Goal: Communication & Community: Answer question/provide support

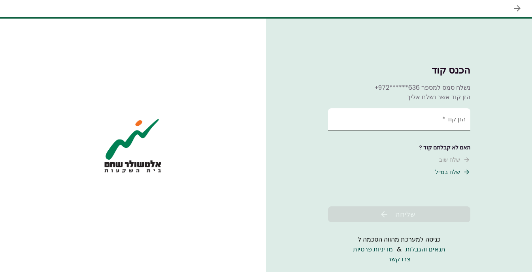
click at [365, 114] on input "הזן קוד   *" at bounding box center [399, 119] width 142 height 22
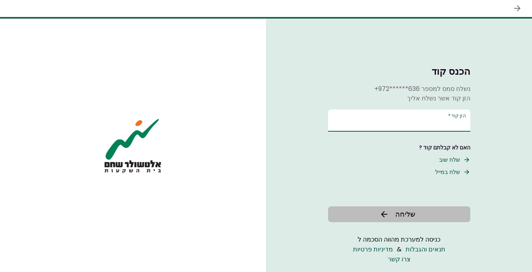
type input "******"
click at [386, 207] on button "שליחה" at bounding box center [399, 214] width 142 height 16
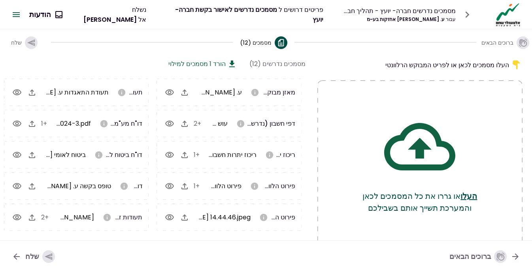
scroll to position [51, 0]
click at [45, 255] on icon "button" at bounding box center [48, 256] width 9 height 9
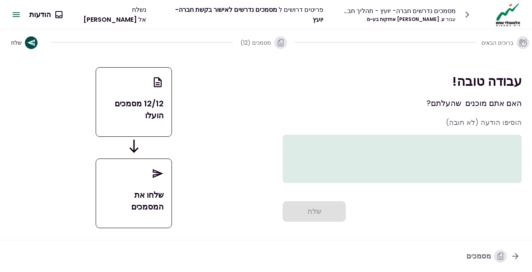
click at [464, 13] on icon "button" at bounding box center [467, 14] width 13 height 13
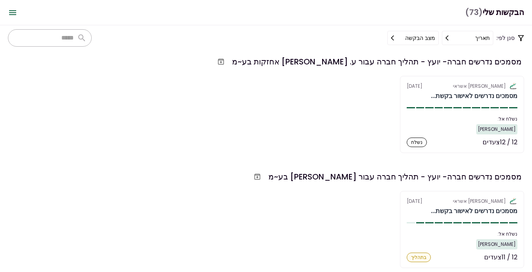
scroll to position [7, 0]
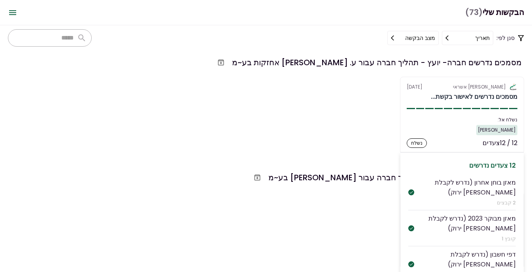
click at [430, 87] on div "אלטשולר שחם אשראי [DATE]" at bounding box center [462, 86] width 111 height 7
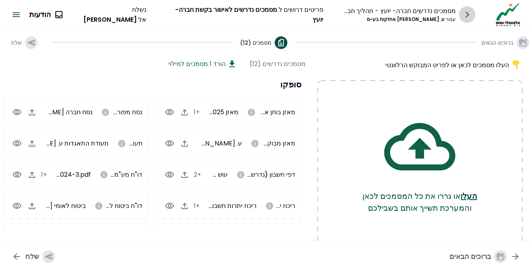
click at [464, 17] on icon "button" at bounding box center [467, 14] width 13 height 13
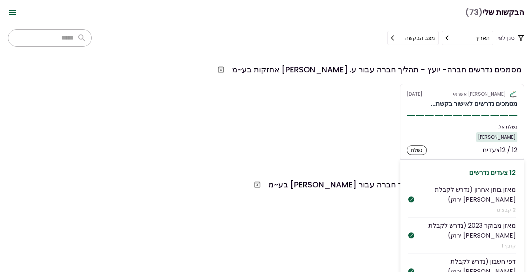
click at [418, 134] on div "[PERSON_NAME]" at bounding box center [462, 137] width 111 height 10
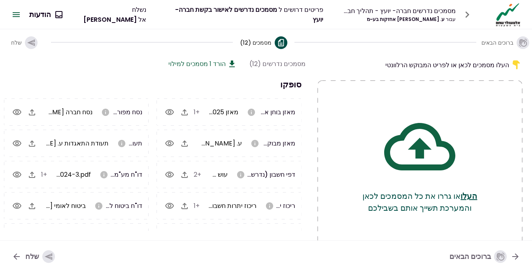
scroll to position [0, 0]
click at [54, 17] on button "הודעות" at bounding box center [45, 14] width 45 height 21
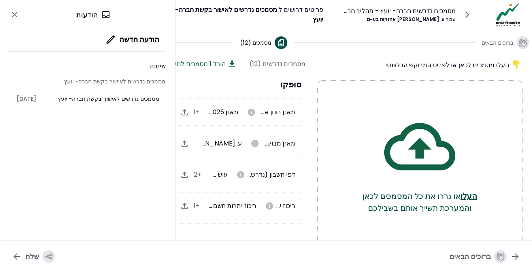
click at [63, 226] on div "הודעות הודעה חדשה שיחות מסמכים נדרשים לאישור בקשת חברה- יועץ מסמכים נדרשים לאיש…" at bounding box center [87, 120] width 175 height 240
click at [110, 43] on icon "button" at bounding box center [110, 39] width 11 height 11
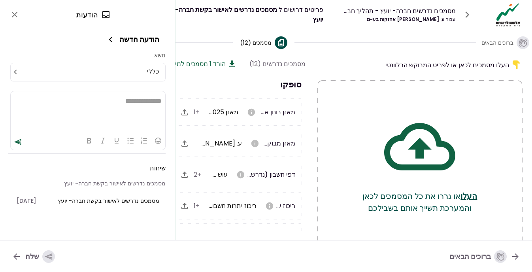
scroll to position [0, 0]
click at [133, 111] on html "**********" at bounding box center [88, 101] width 155 height 20
click at [20, 143] on icon "send" at bounding box center [18, 142] width 8 height 8
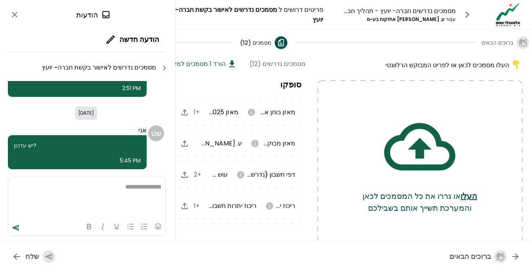
scroll to position [57, 0]
click at [14, 9] on button "close" at bounding box center [14, 14] width 13 height 13
